Goal: Go to known website: Go to known website

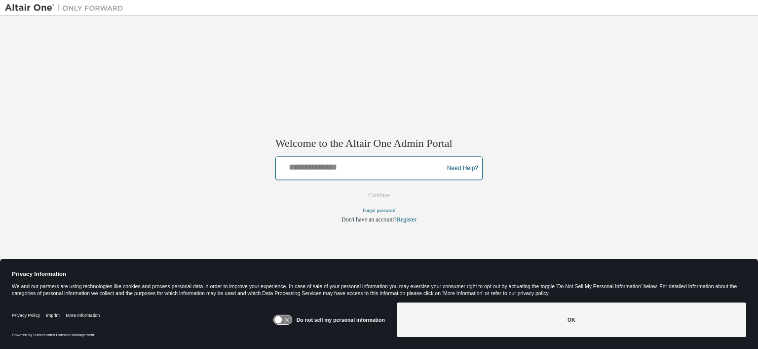
click at [330, 170] on input "text" at bounding box center [361, 166] width 162 height 14
type input "********"
